Goal: Navigation & Orientation: Find specific page/section

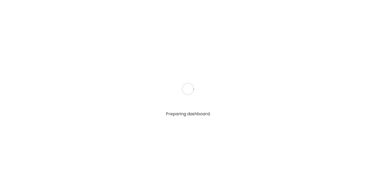
type input "******"
type input "**********"
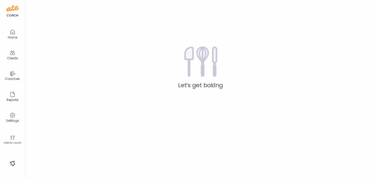
type input "**********"
click at [10, 59] on div "Clients" at bounding box center [12, 58] width 19 height 3
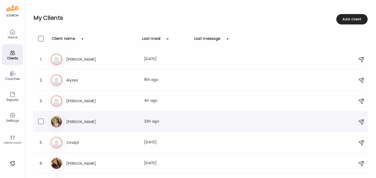
click at [60, 118] on use at bounding box center [56, 121] width 11 height 11
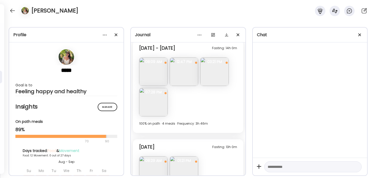
scroll to position [1403, 0]
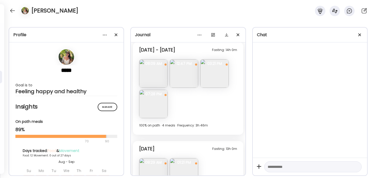
click at [158, 76] on img at bounding box center [153, 73] width 28 height 28
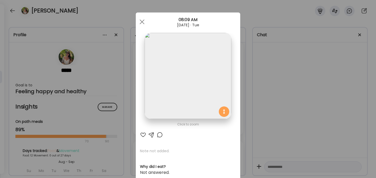
click at [296, 89] on div "Ate Coach Dashboard Wahoo! It’s official Take a moment to set up your Coach Pro…" at bounding box center [188, 89] width 376 height 178
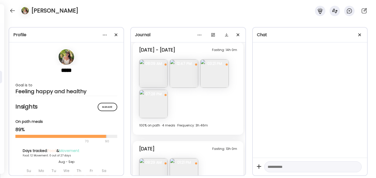
click at [185, 70] on img at bounding box center [184, 73] width 28 height 28
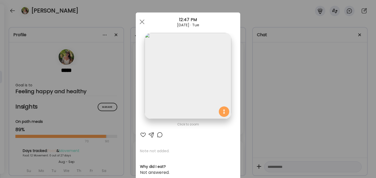
click at [276, 76] on div "Ate Coach Dashboard Wahoo! It’s official Take a moment to set up your Coach Pro…" at bounding box center [188, 89] width 376 height 178
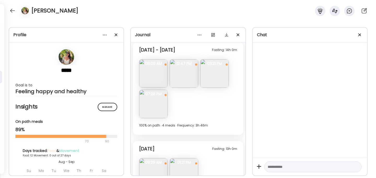
click at [218, 72] on img at bounding box center [214, 73] width 28 height 28
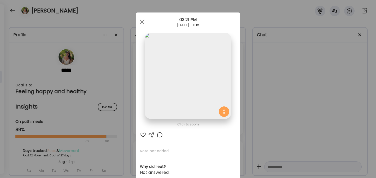
click at [305, 101] on div "Ate Coach Dashboard Wahoo! It’s official Take a moment to set up your Coach Pro…" at bounding box center [188, 89] width 376 height 178
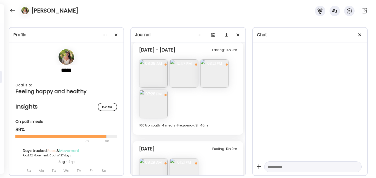
click at [148, 104] on img at bounding box center [153, 104] width 28 height 28
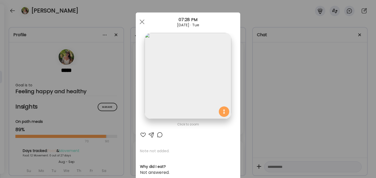
click at [287, 99] on div "Ate Coach Dashboard Wahoo! It’s official Take a moment to set up your Coach Pro…" at bounding box center [188, 89] width 376 height 178
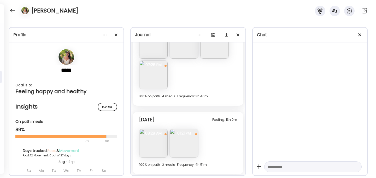
scroll to position [1433, 0]
click at [156, 140] on img at bounding box center [153, 143] width 28 height 28
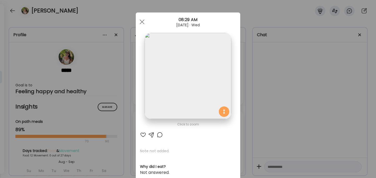
click at [320, 111] on div "Ate Coach Dashboard Wahoo! It’s official Take a moment to set up your Coach Pro…" at bounding box center [188, 89] width 376 height 178
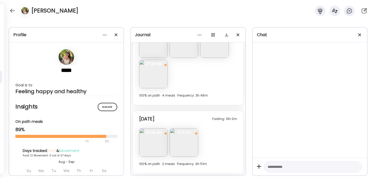
click at [189, 144] on img at bounding box center [184, 143] width 28 height 28
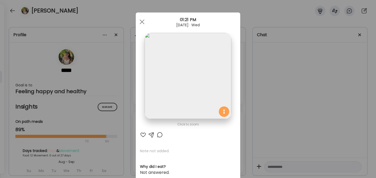
click at [302, 109] on div "Ate Coach Dashboard Wahoo! It’s official Take a moment to set up your Coach Pro…" at bounding box center [188, 89] width 376 height 178
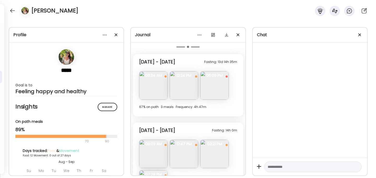
scroll to position [1281, 0]
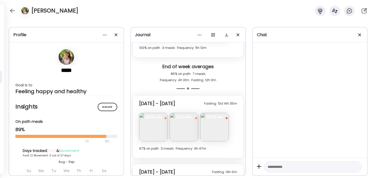
click at [188, 124] on img at bounding box center [184, 127] width 28 height 28
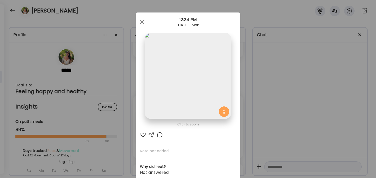
click at [283, 119] on div "Ate Coach Dashboard Wahoo! It’s official Take a moment to set up your Coach Pro…" at bounding box center [188, 89] width 376 height 178
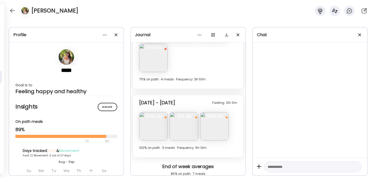
scroll to position [1178, 0]
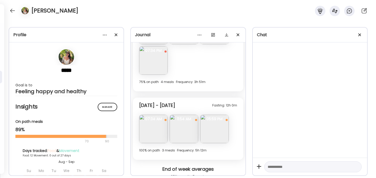
click at [144, 131] on img at bounding box center [153, 129] width 28 height 28
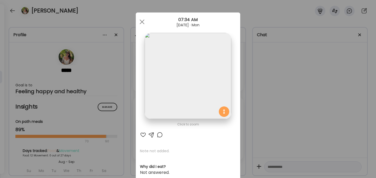
click at [311, 105] on div "Ate Coach Dashboard Wahoo! It’s official Take a moment to set up your Coach Pro…" at bounding box center [188, 89] width 376 height 178
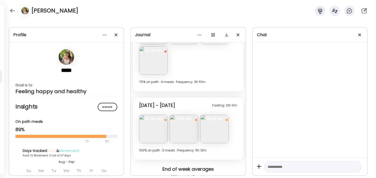
click at [195, 129] on img at bounding box center [184, 129] width 28 height 28
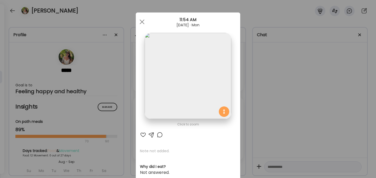
click at [295, 101] on div "Ate Coach Dashboard Wahoo! It’s official Take a moment to set up your Coach Pro…" at bounding box center [188, 89] width 376 height 178
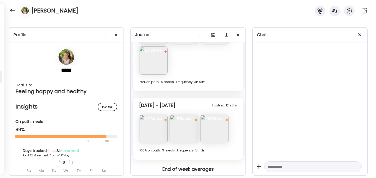
click at [217, 122] on img at bounding box center [214, 129] width 28 height 28
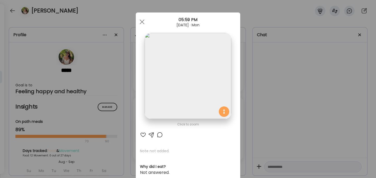
click at [287, 110] on div "Ate Coach Dashboard Wahoo! It’s official Take a moment to set up your Coach Pro…" at bounding box center [188, 89] width 376 height 178
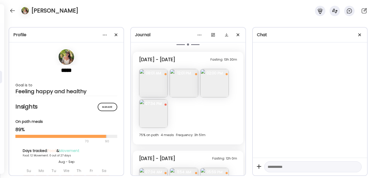
scroll to position [1125, 0]
click at [187, 78] on img at bounding box center [184, 83] width 28 height 28
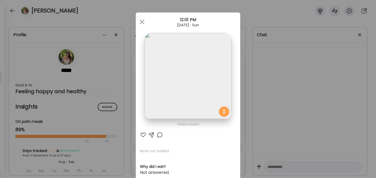
click at [275, 113] on div "Ate Coach Dashboard Wahoo! It’s official Take a moment to set up your Coach Pro…" at bounding box center [188, 89] width 376 height 178
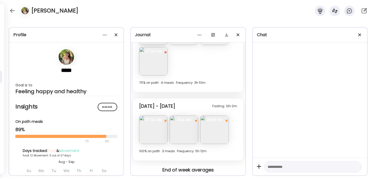
scroll to position [1178, 0]
click at [184, 124] on img at bounding box center [184, 130] width 28 height 28
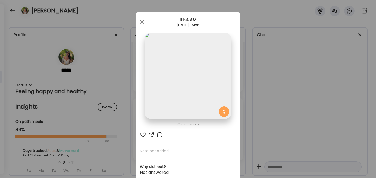
click at [283, 96] on div "Ate Coach Dashboard Wahoo! It’s official Take a moment to set up your Coach Pro…" at bounding box center [188, 89] width 376 height 178
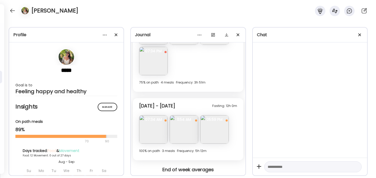
click at [220, 130] on img at bounding box center [214, 130] width 28 height 28
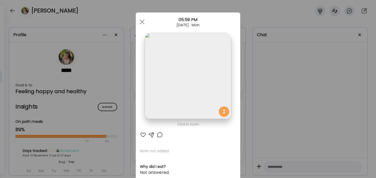
click at [276, 106] on div "Ate Coach Dashboard Wahoo! It’s official Take a moment to set up your Coach Pro…" at bounding box center [188, 89] width 376 height 178
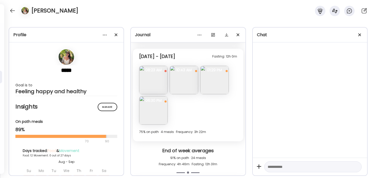
scroll to position [995, 0]
click at [158, 85] on img at bounding box center [153, 81] width 28 height 28
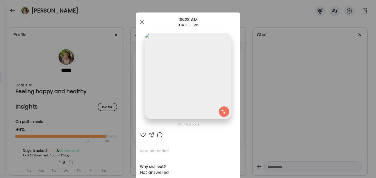
click at [276, 98] on div "Ate Coach Dashboard Wahoo! It’s official Take a moment to set up your Coach Pro…" at bounding box center [188, 89] width 376 height 178
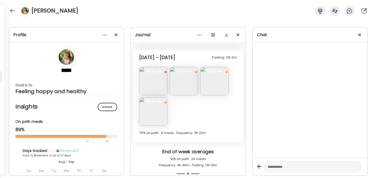
click at [185, 83] on img at bounding box center [184, 81] width 28 height 28
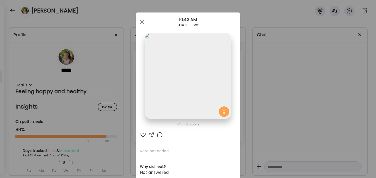
click at [277, 89] on div "Ate Coach Dashboard Wahoo! It’s official Take a moment to set up your Coach Pro…" at bounding box center [188, 89] width 376 height 178
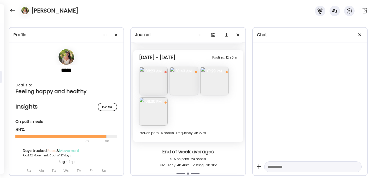
click at [221, 85] on img at bounding box center [214, 81] width 28 height 28
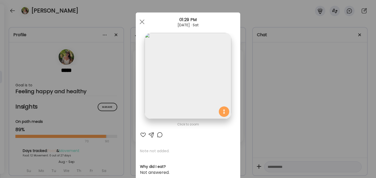
click at [272, 93] on div "Ate Coach Dashboard Wahoo! It’s official Take a moment to set up your Coach Pro…" at bounding box center [188, 89] width 376 height 178
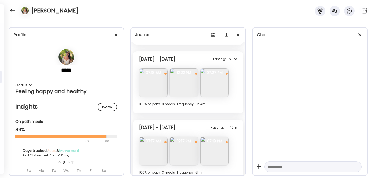
scroll to position [755, 0]
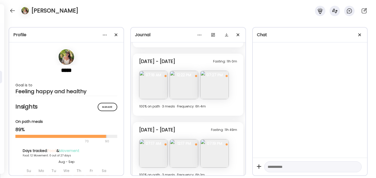
click at [154, 86] on img at bounding box center [153, 85] width 28 height 28
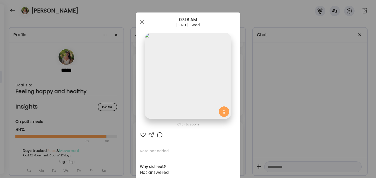
click at [283, 97] on div "Ate Coach Dashboard Wahoo! It’s official Take a moment to set up your Coach Pro…" at bounding box center [188, 89] width 376 height 178
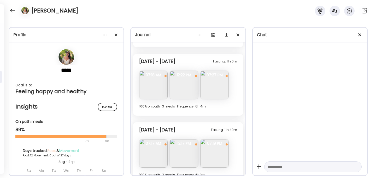
click at [216, 85] on img at bounding box center [214, 85] width 28 height 28
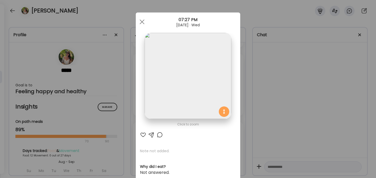
click at [281, 100] on div "Ate Coach Dashboard Wahoo! It’s official Take a moment to set up your Coach Pro…" at bounding box center [188, 89] width 376 height 178
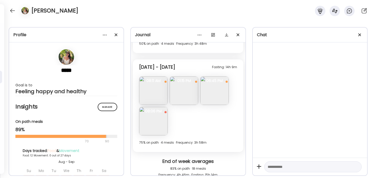
scroll to position [359, 0]
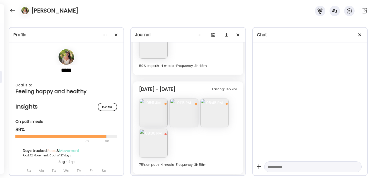
click at [147, 118] on img at bounding box center [153, 113] width 28 height 28
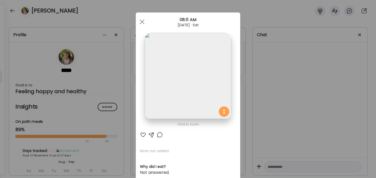
click at [310, 110] on div "Ate Coach Dashboard Wahoo! It’s official Take a moment to set up your Coach Pro…" at bounding box center [188, 89] width 376 height 178
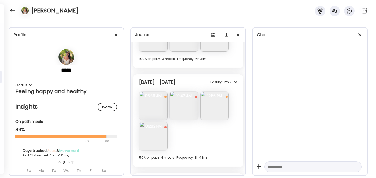
scroll to position [267, 0]
click at [153, 110] on img at bounding box center [153, 107] width 28 height 28
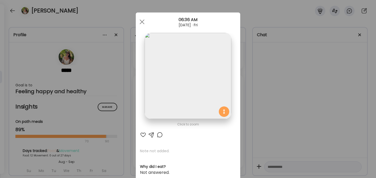
click at [286, 107] on div "Ate Coach Dashboard Wahoo! It’s official Take a moment to set up your Coach Pro…" at bounding box center [188, 89] width 376 height 178
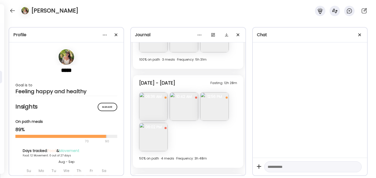
click at [217, 103] on img at bounding box center [214, 107] width 28 height 28
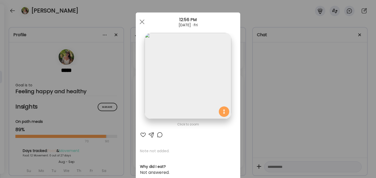
click at [278, 102] on div "Ate Coach Dashboard Wahoo! It’s official Take a moment to set up your Coach Pro…" at bounding box center [188, 89] width 376 height 178
